Goal: Task Accomplishment & Management: Use online tool/utility

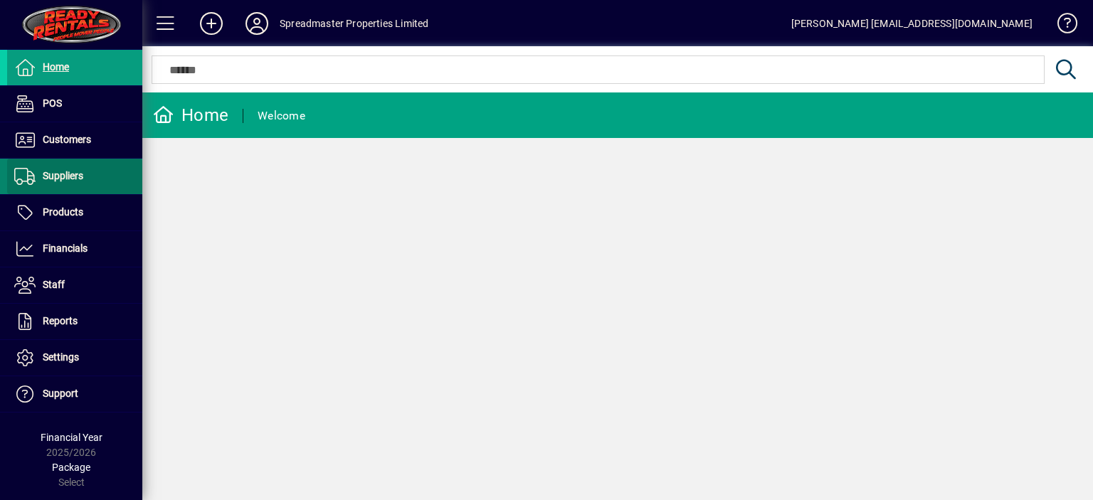
click at [76, 179] on span "Suppliers" at bounding box center [63, 175] width 41 height 11
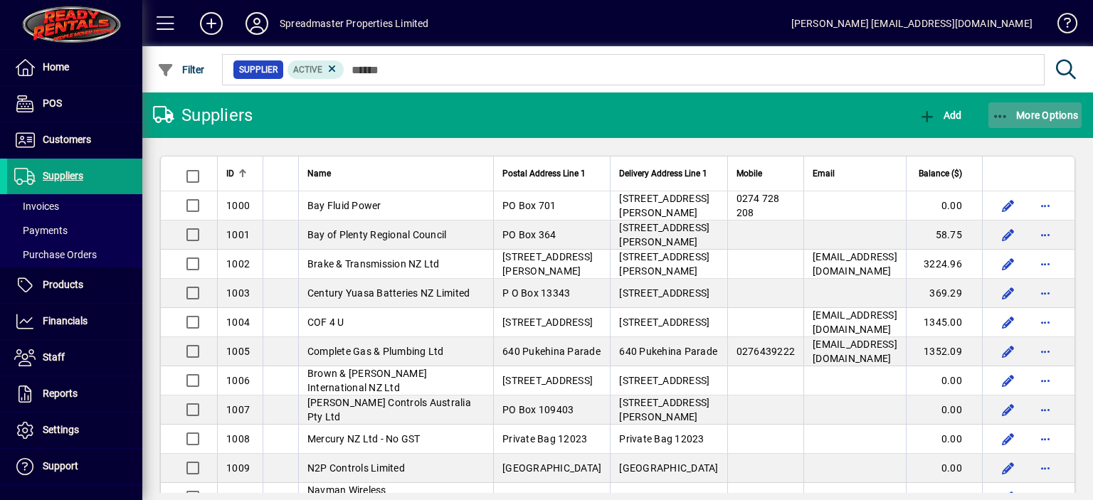
click at [1027, 117] on span "More Options" at bounding box center [1035, 115] width 87 height 11
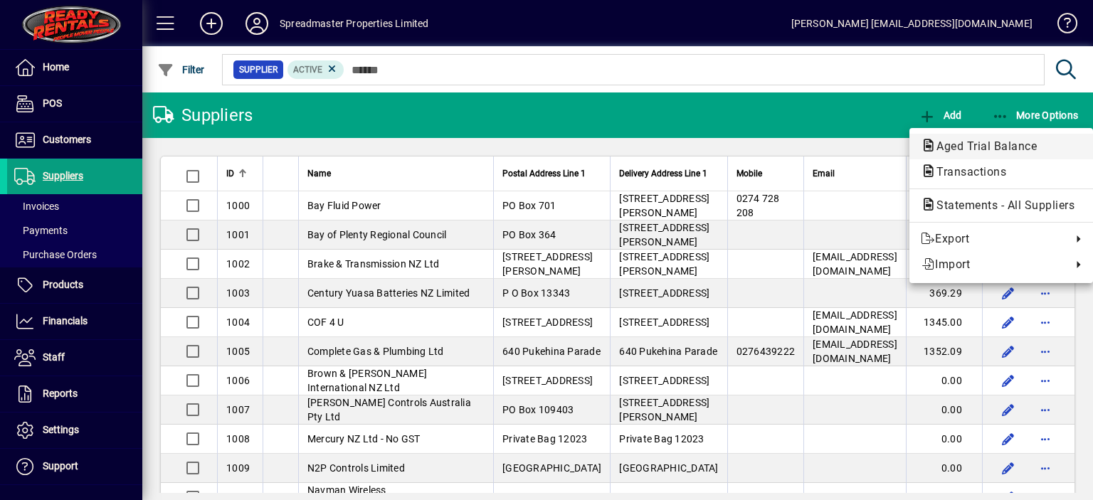
click at [962, 142] on span "Aged Trial Balance" at bounding box center [982, 146] width 123 height 14
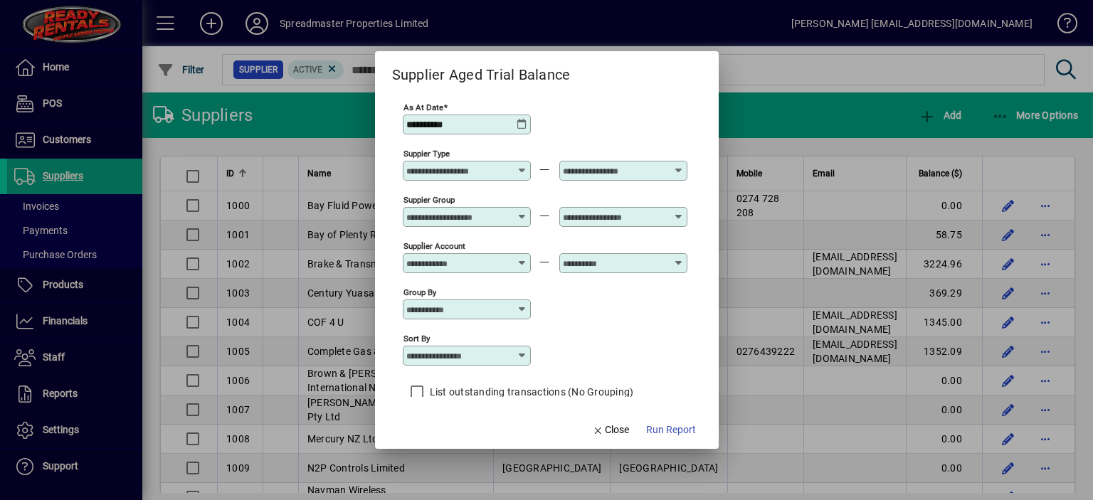
click at [518, 356] on icon at bounding box center [522, 355] width 11 height 11
click at [475, 436] on div "Supplier Name" at bounding box center [447, 443] width 68 height 15
type input "**********"
click at [659, 429] on span "Run Report" at bounding box center [671, 430] width 50 height 15
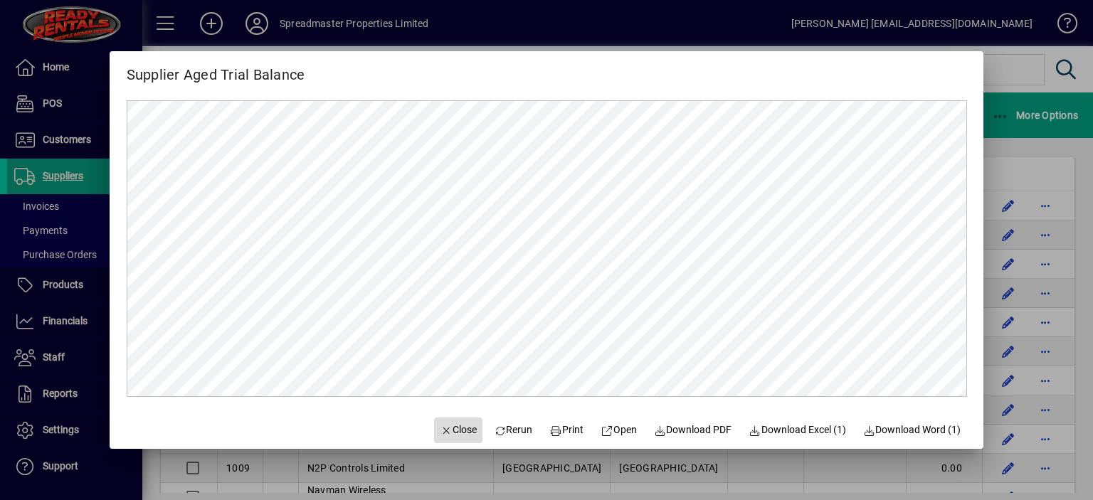
click at [453, 431] on span "Close" at bounding box center [458, 430] width 37 height 15
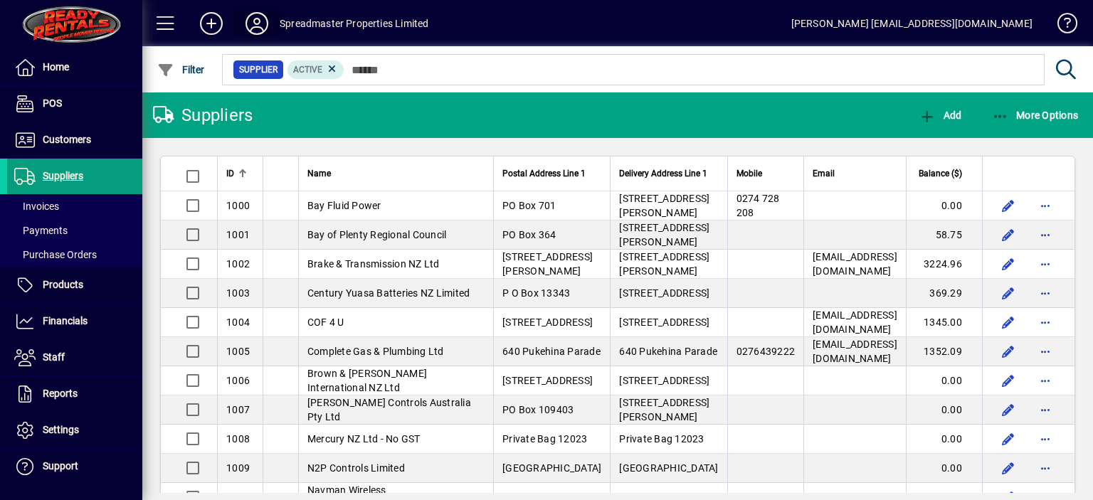
click at [257, 26] on icon at bounding box center [257, 23] width 28 height 23
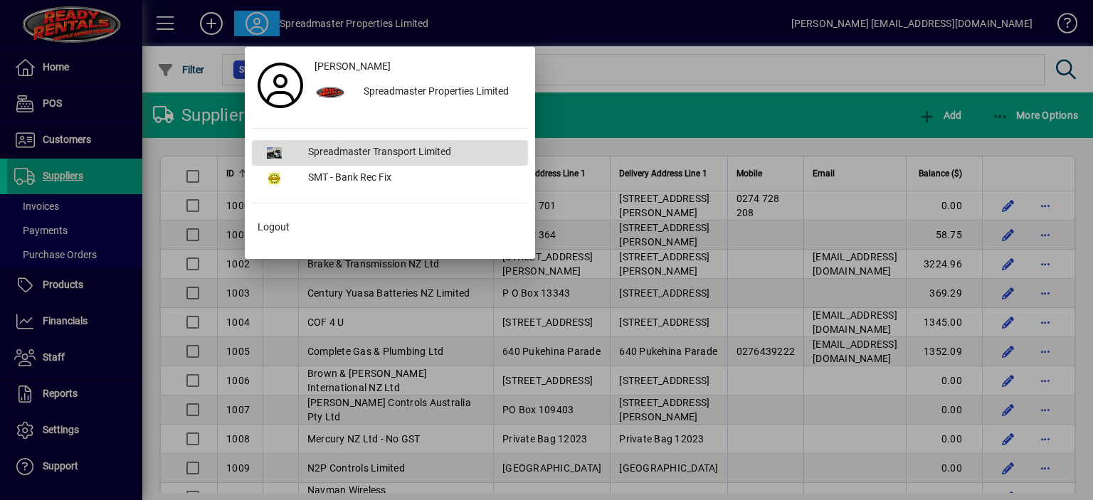
click at [329, 145] on div "Spreadmaster Transport Limited" at bounding box center [412, 153] width 231 height 26
